Goal: Task Accomplishment & Management: Manage account settings

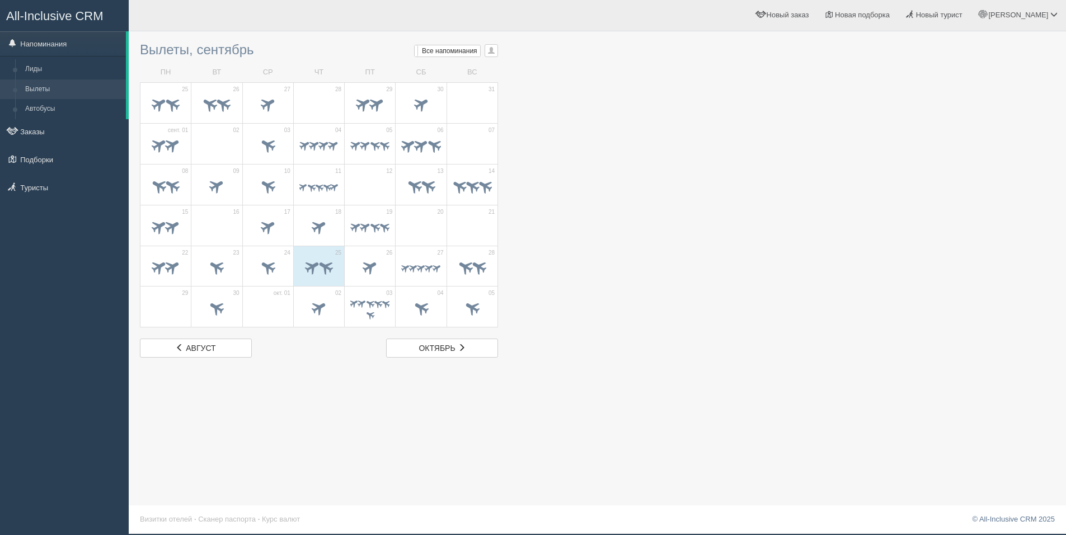
scroll to position [1, 0]
click at [422, 263] on span at bounding box center [421, 268] width 11 height 11
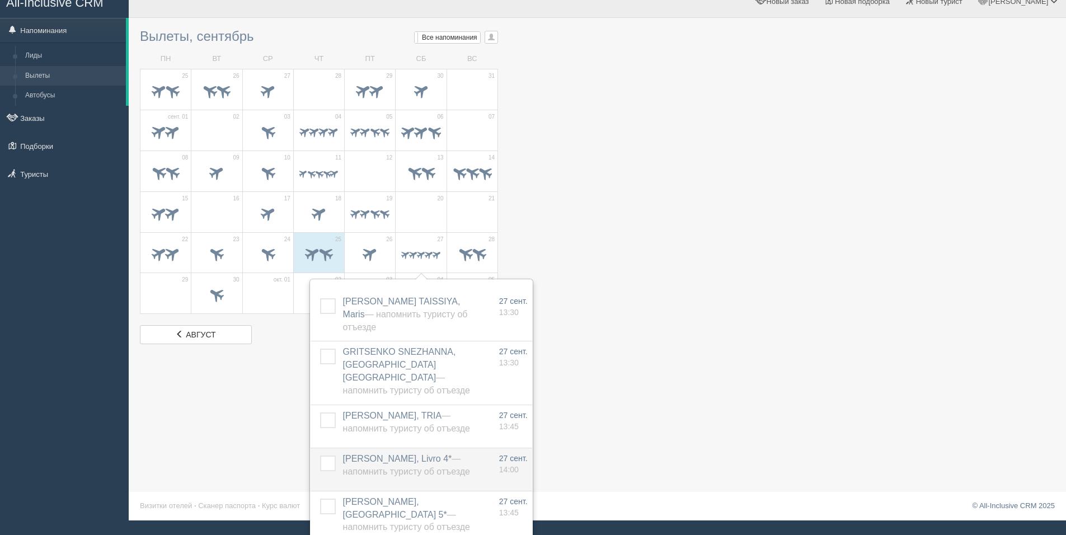
click at [320, 455] on label at bounding box center [320, 455] width 0 height 0
click at [0, 0] on input "checkbox" at bounding box center [0, 0] width 0 height 0
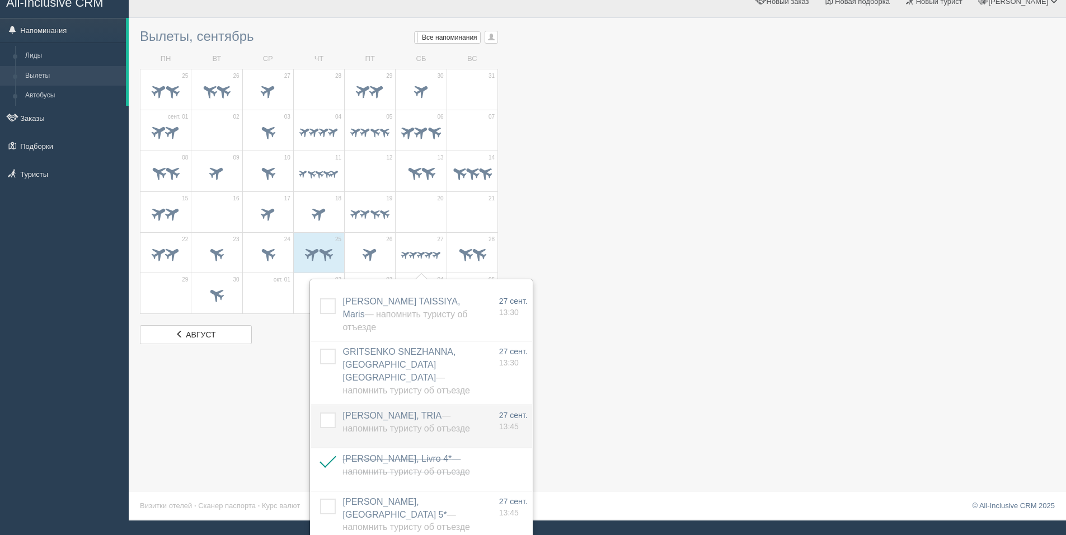
click at [320, 412] on label at bounding box center [320, 412] width 0 height 0
click at [0, 0] on input "checkbox" at bounding box center [0, 0] width 0 height 0
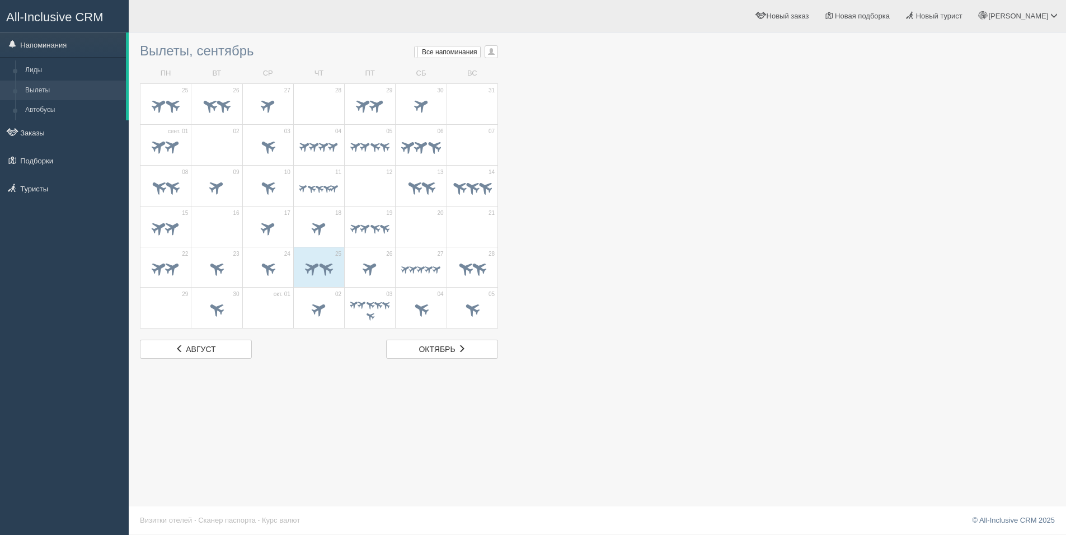
scroll to position [15, 0]
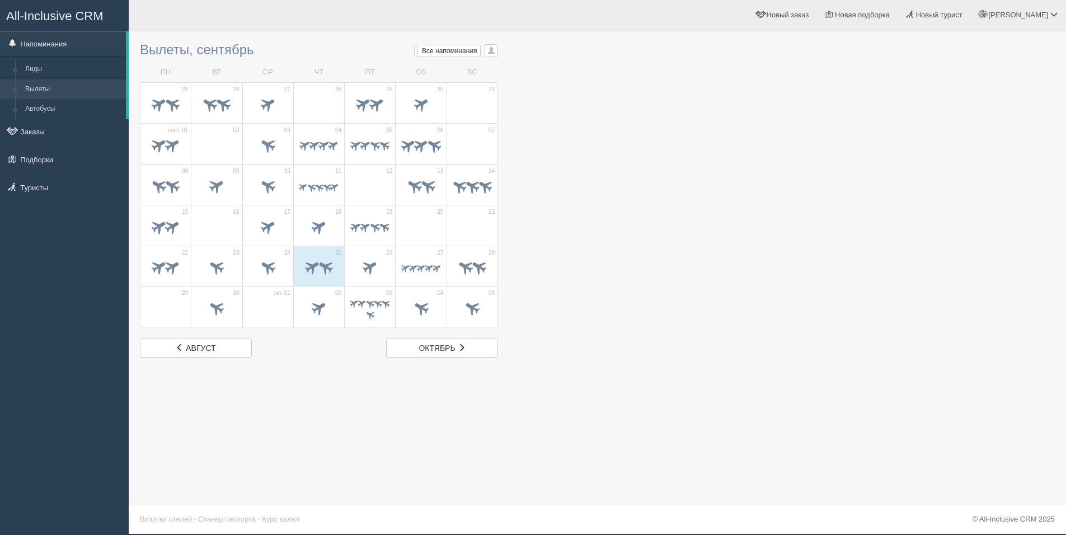
click at [426, 270] on span at bounding box center [428, 268] width 11 height 11
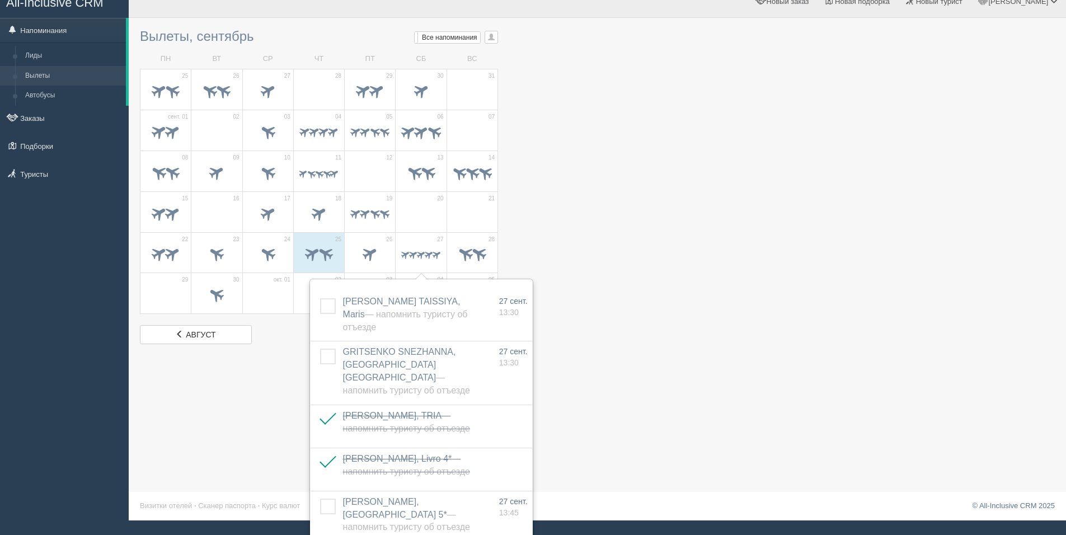
click at [649, 275] on div at bounding box center [597, 183] width 915 height 320
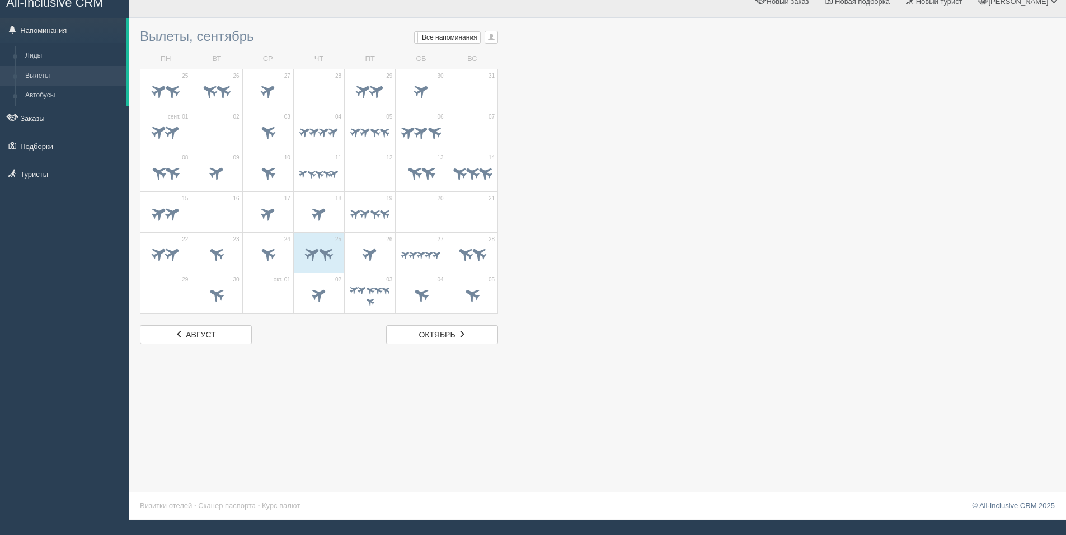
scroll to position [1, 0]
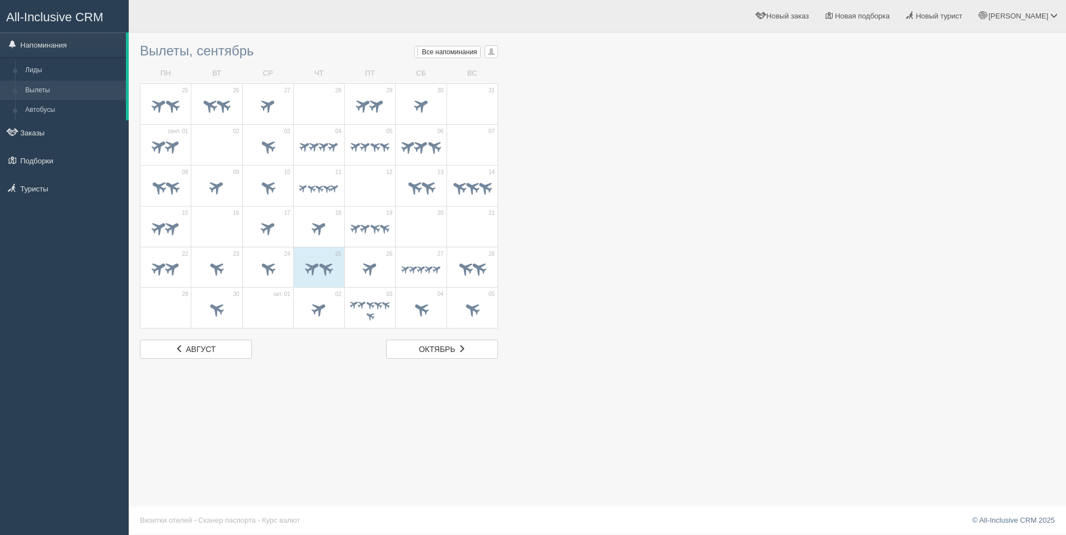
scroll to position [1, 0]
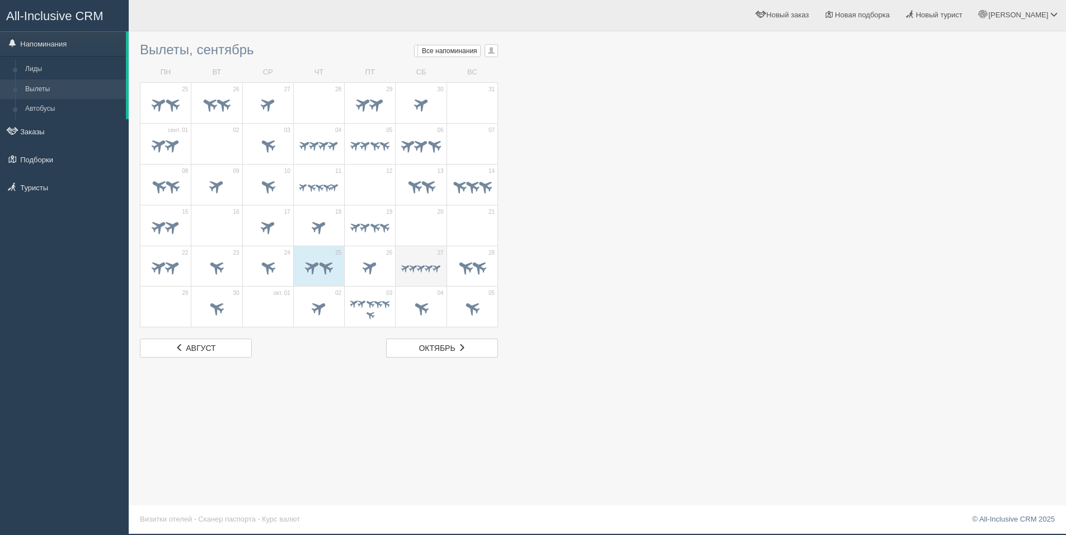
click at [420, 275] on div at bounding box center [420, 268] width 39 height 23
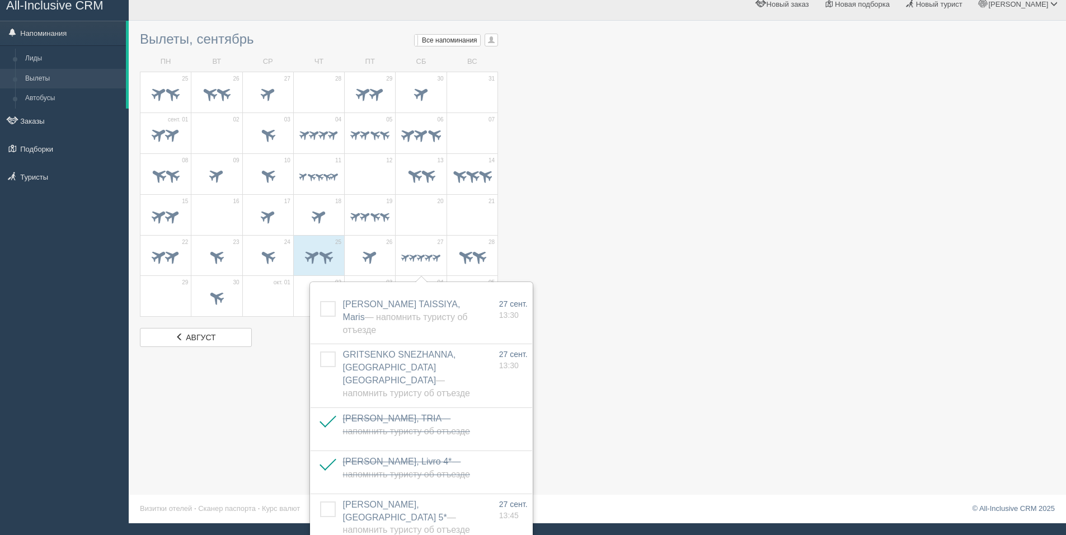
scroll to position [15, 0]
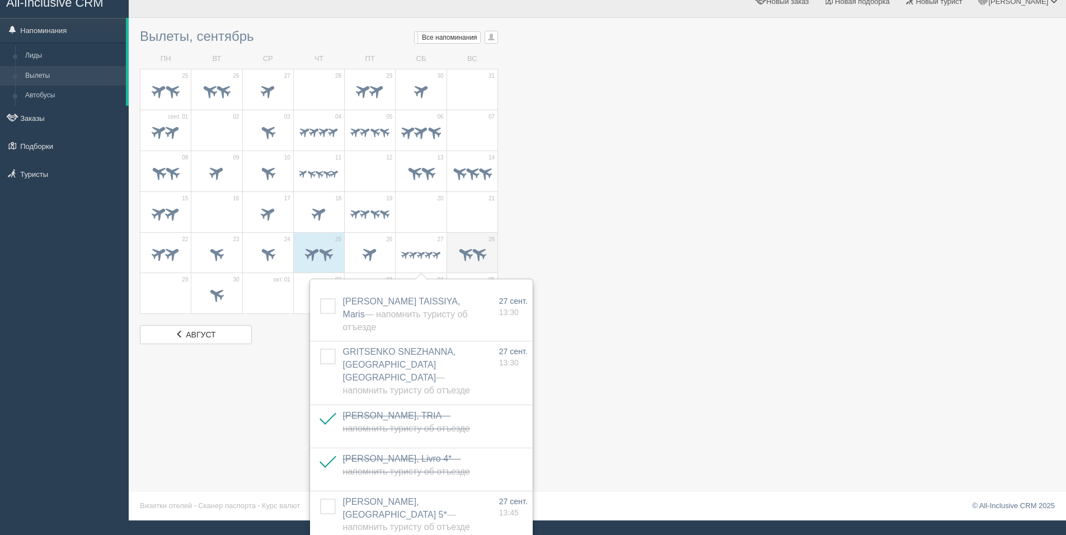
click at [478, 255] on span at bounding box center [478, 253] width 18 height 18
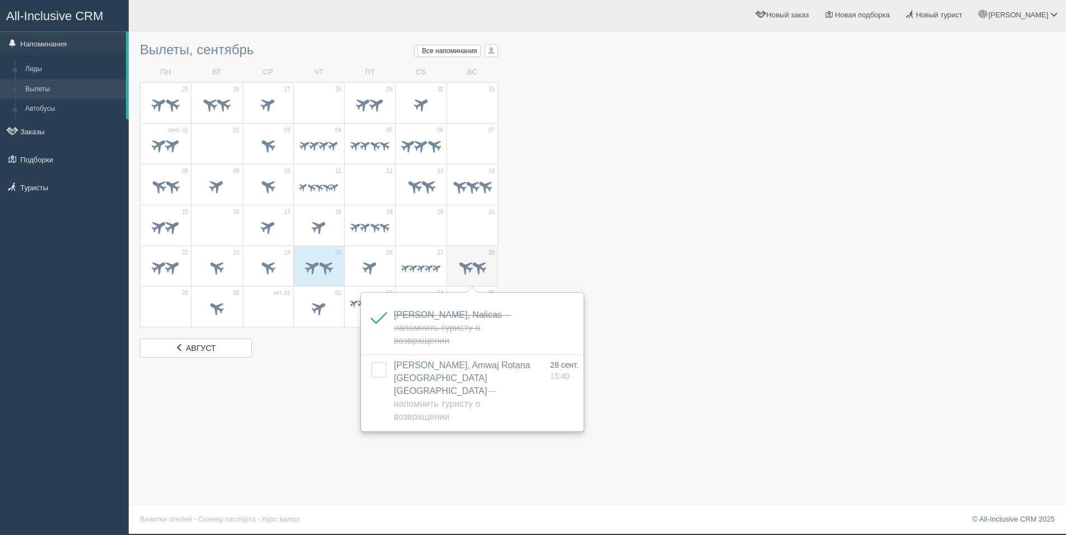
scroll to position [1, 0]
click at [433, 256] on td "27" at bounding box center [420, 266] width 51 height 41
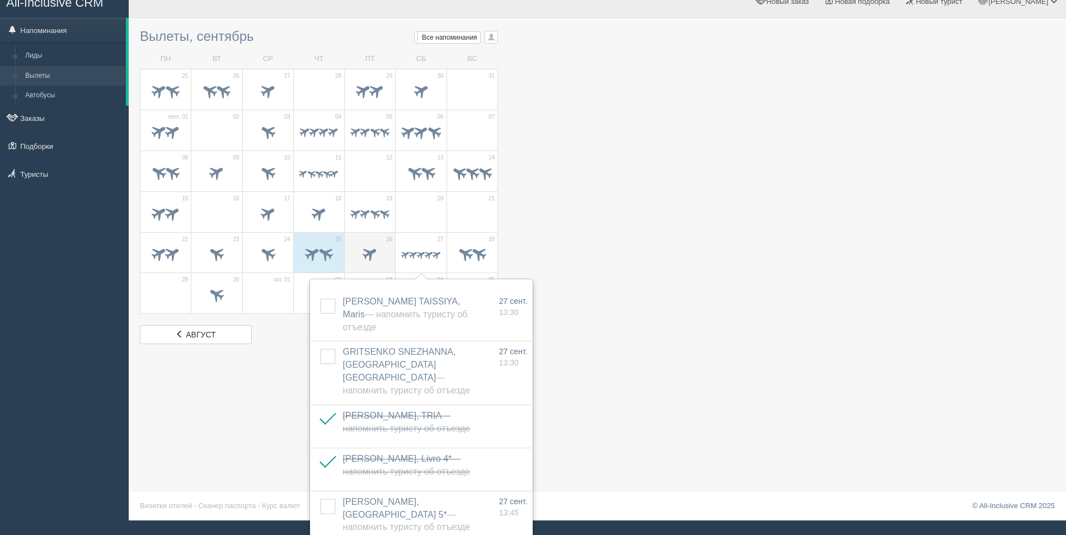
click at [389, 263] on span at bounding box center [369, 255] width 39 height 19
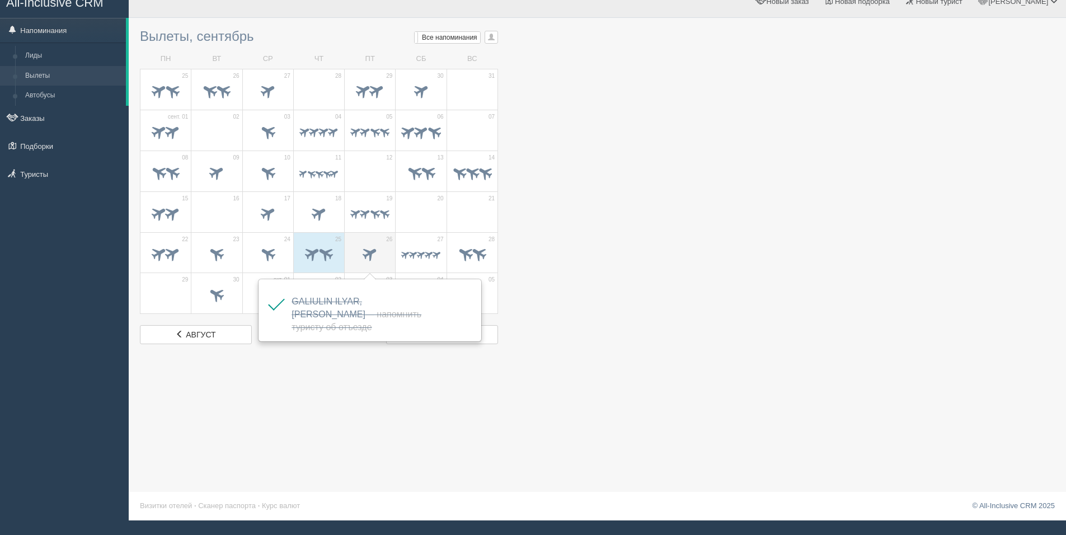
scroll to position [1, 0]
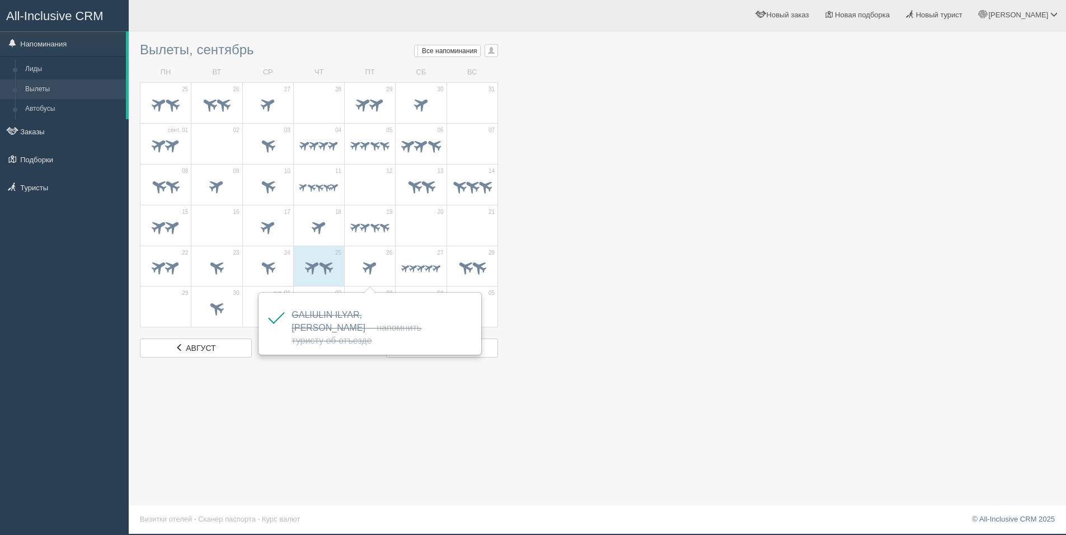
click at [624, 266] on div at bounding box center [597, 197] width 915 height 320
click at [479, 268] on span at bounding box center [478, 267] width 18 height 18
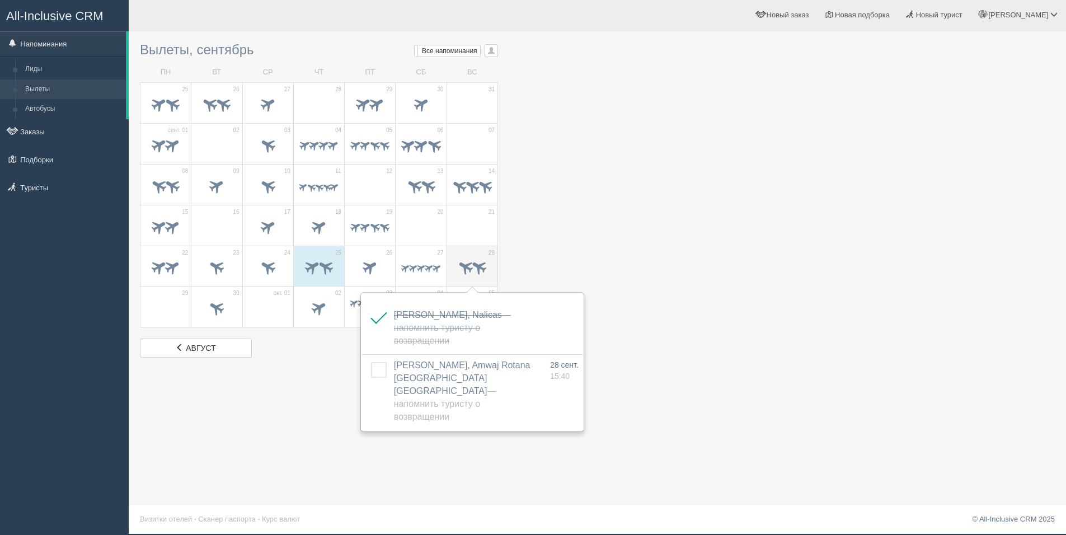
click at [479, 268] on span at bounding box center [478, 267] width 18 height 18
click at [220, 305] on span at bounding box center [217, 308] width 18 height 18
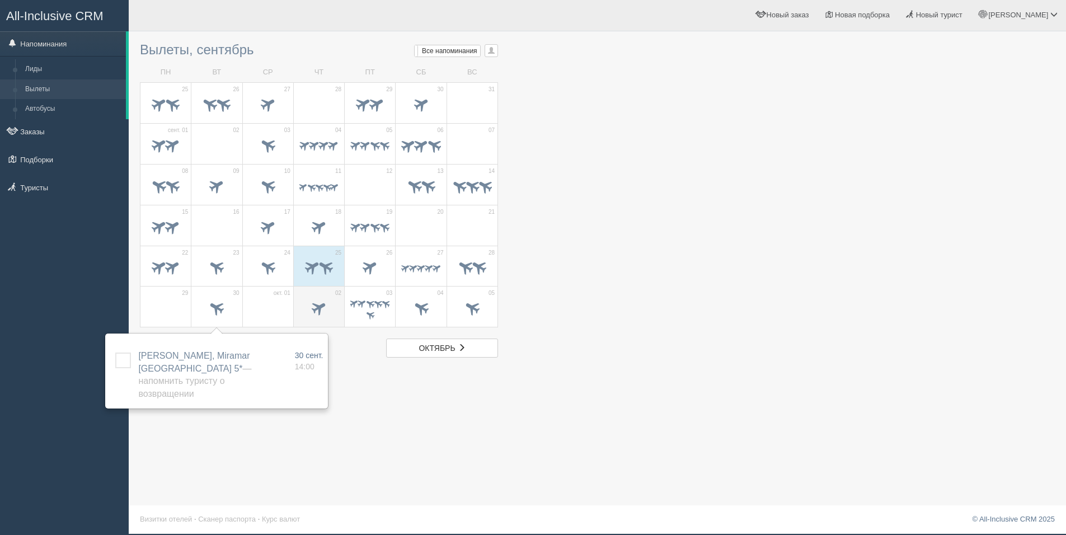
click at [301, 322] on td "02" at bounding box center [318, 306] width 51 height 41
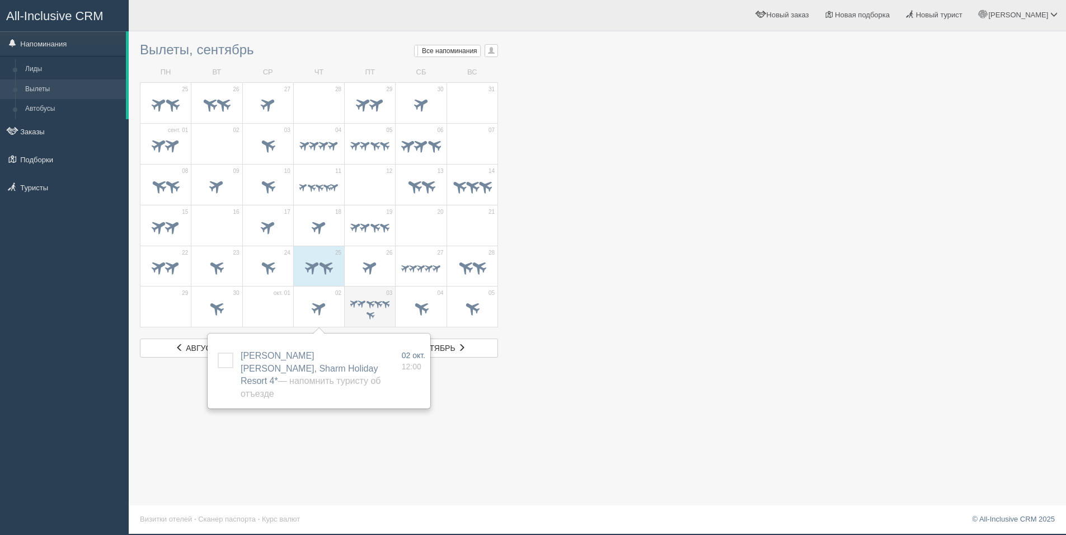
click at [373, 303] on span at bounding box center [378, 303] width 11 height 11
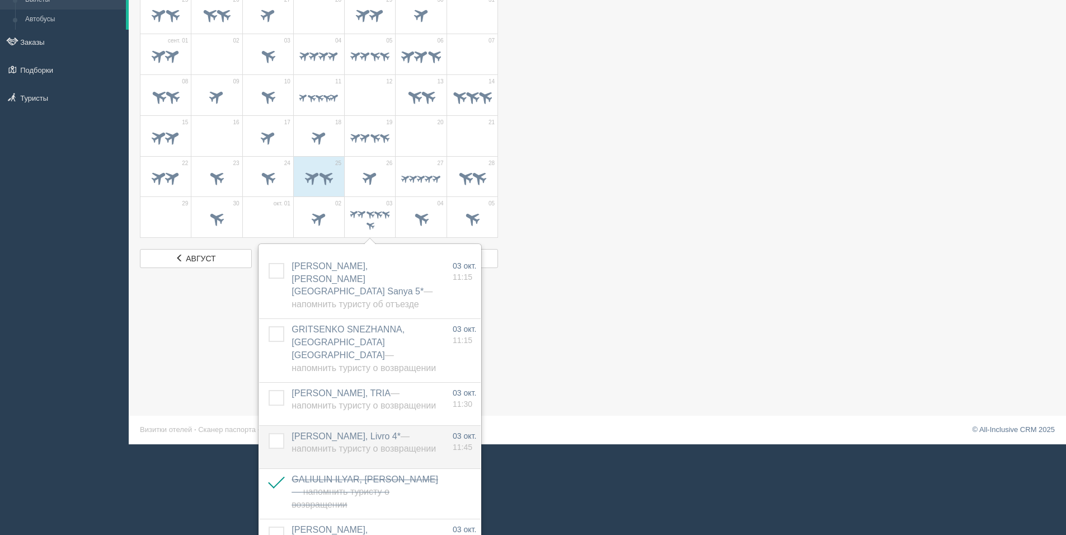
scroll to position [106, 0]
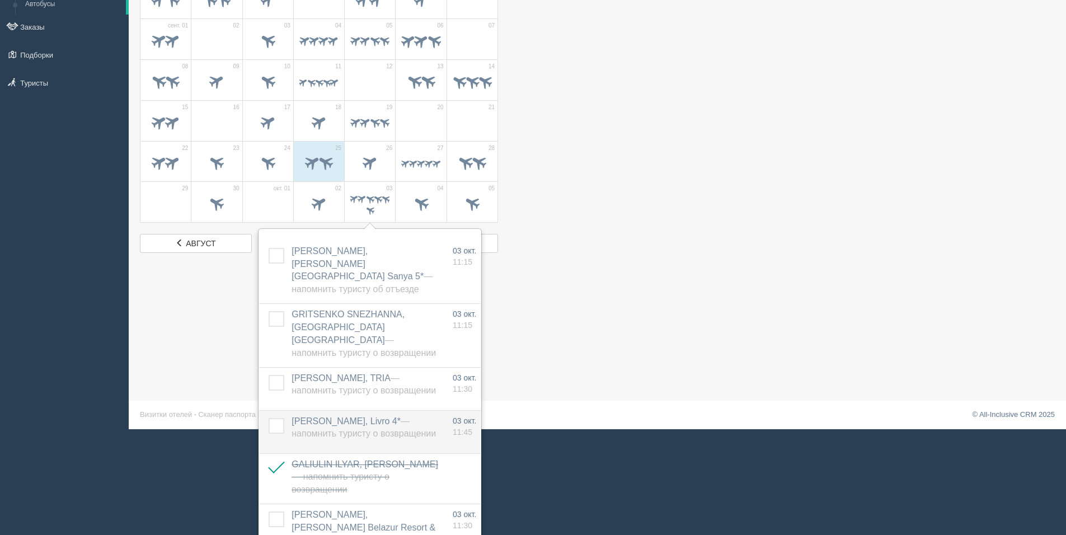
click at [268, 418] on label at bounding box center [268, 418] width 0 height 0
click at [0, 0] on input "checkbox" at bounding box center [0, 0] width 0 height 0
click at [268, 375] on label at bounding box center [268, 375] width 0 height 0
click at [0, 0] on input "checkbox" at bounding box center [0, 0] width 0 height 0
click at [710, 152] on div at bounding box center [597, 92] width 915 height 320
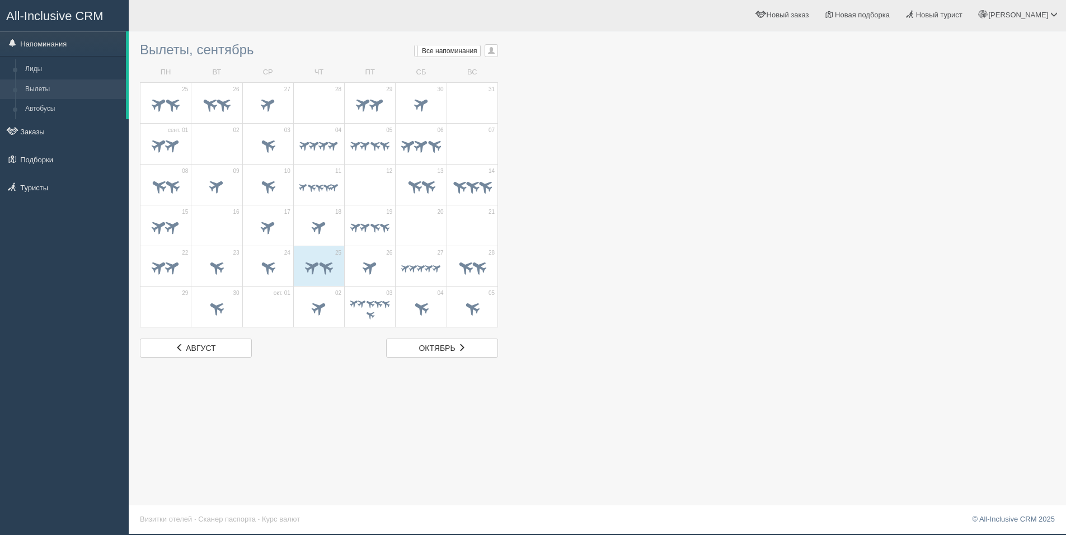
scroll to position [1, 0]
click at [423, 259] on div at bounding box center [420, 268] width 39 height 23
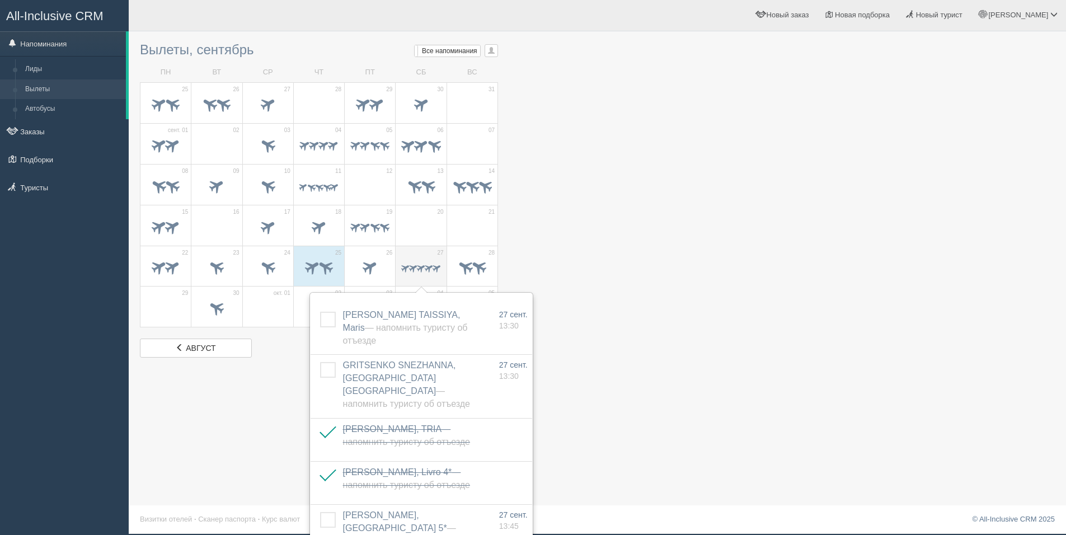
scroll to position [15, 0]
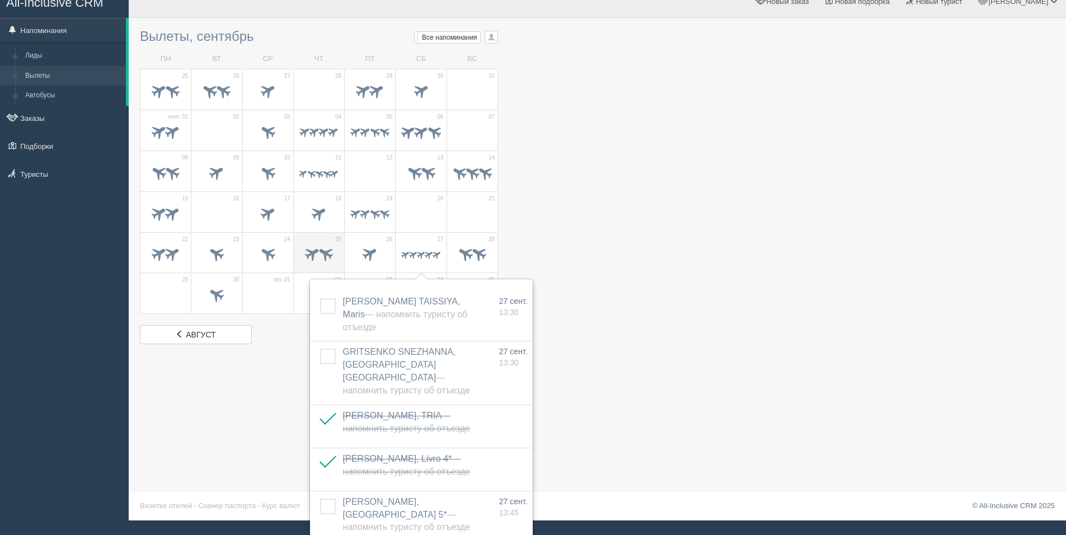
click at [332, 241] on td "25" at bounding box center [318, 252] width 51 height 41
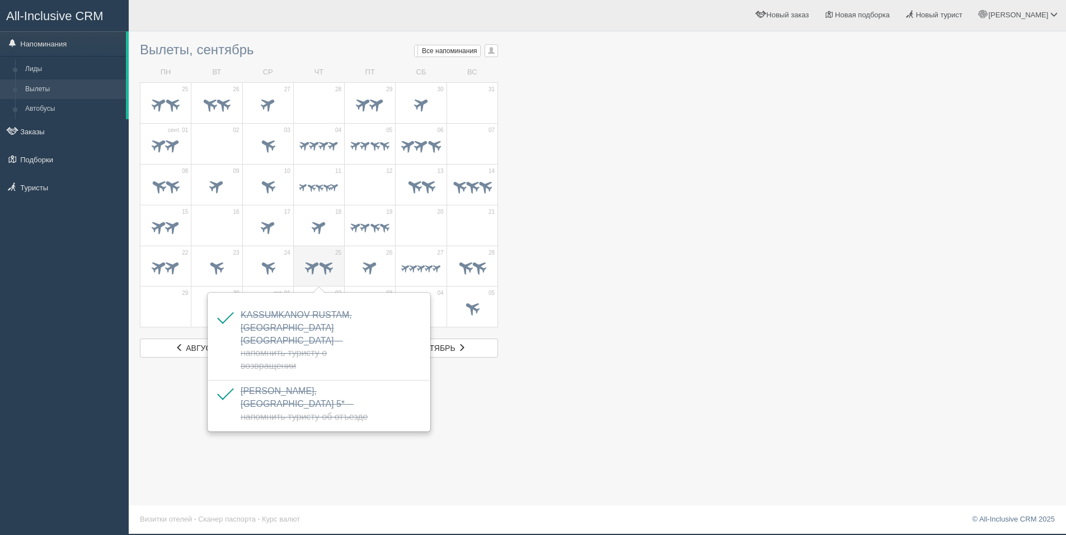
scroll to position [1, 0]
click at [254, 265] on span at bounding box center [267, 268] width 39 height 19
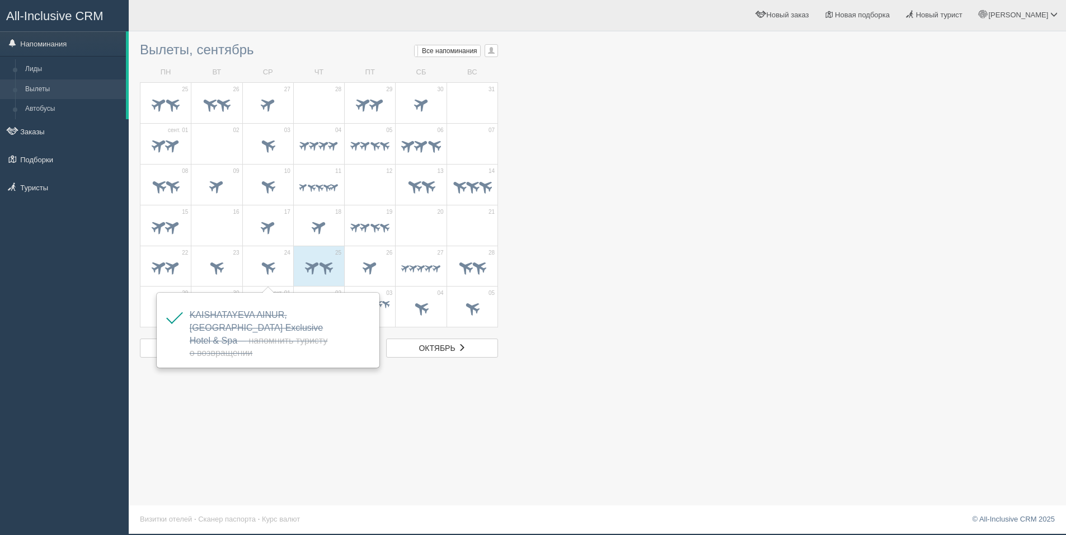
click at [850, 296] on div at bounding box center [597, 197] width 915 height 320
click at [227, 304] on span at bounding box center [216, 309] width 39 height 19
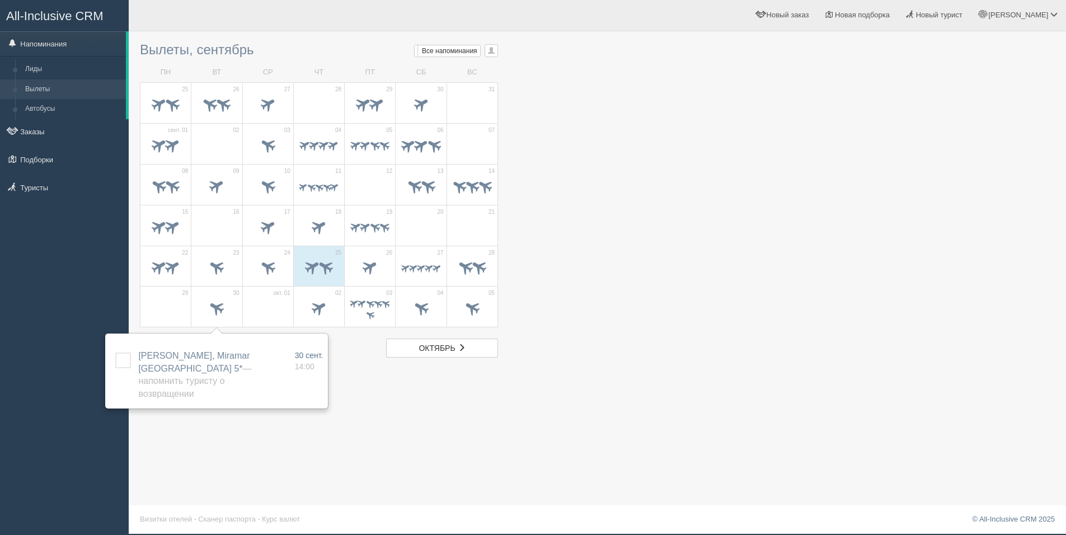
click at [927, 216] on div at bounding box center [597, 197] width 915 height 320
